Goal: Task Accomplishment & Management: Complete application form

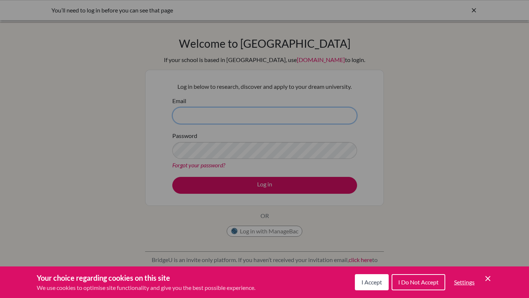
type input "[EMAIL_ADDRESS][DOMAIN_NAME]"
click at [265, 171] on div "Cookie Preferences" at bounding box center [264, 149] width 529 height 298
click at [383, 282] on button "I Accept" at bounding box center [372, 282] width 34 height 16
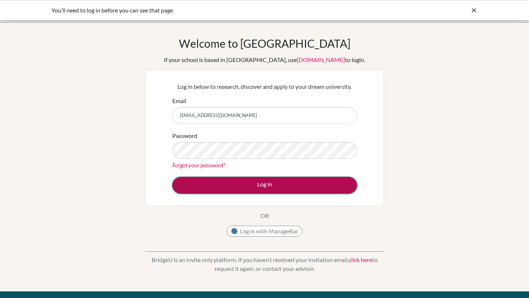
click at [323, 191] on button "Log in" at bounding box center [264, 185] width 185 height 17
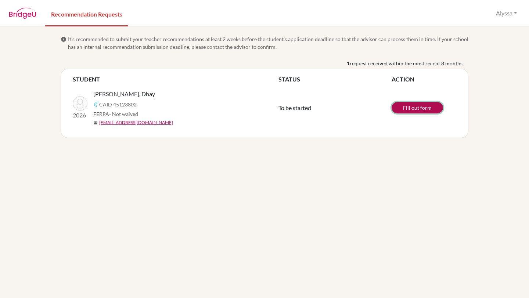
click at [407, 106] on link "Fill out form" at bounding box center [416, 107] width 51 height 11
